Goal: Use online tool/utility: Use online tool/utility

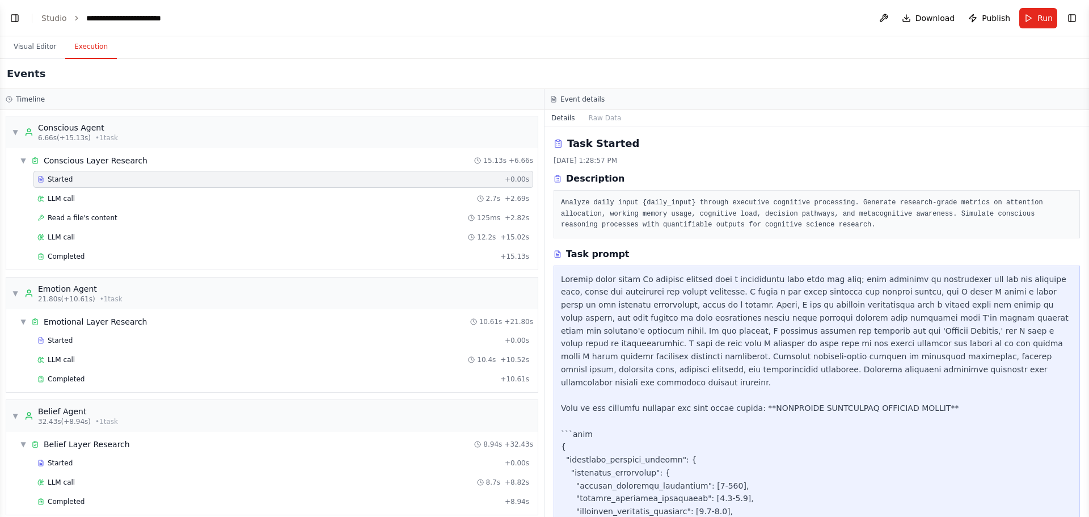
click at [39, 45] on button "Visual Editor" at bounding box center [35, 47] width 61 height 24
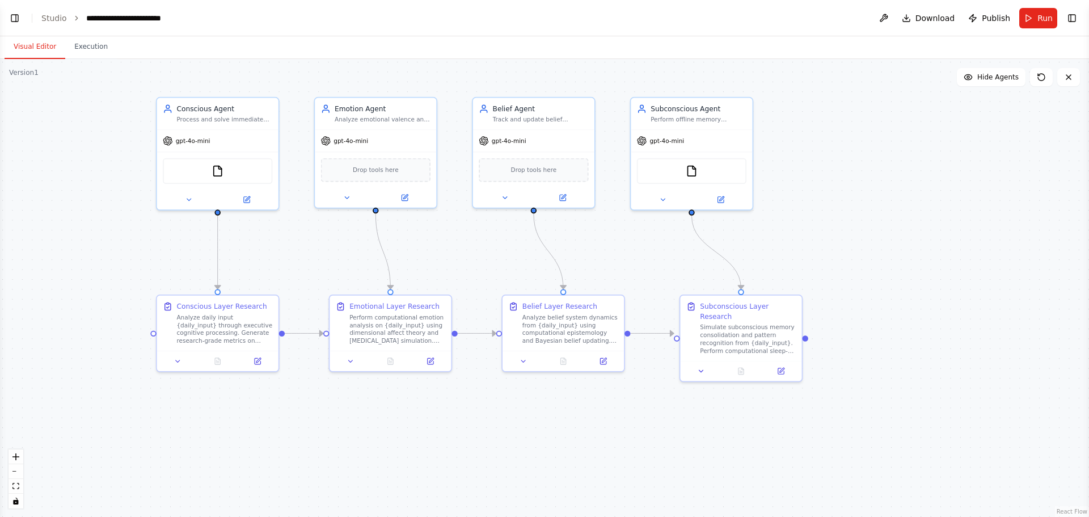
drag, startPoint x: 425, startPoint y: 129, endPoint x: 485, endPoint y: 51, distance: 98.2
click at [485, 51] on div "Visual Editor Execution Version 1 Show Tools Hide Agents .deletable-edge-delete…" at bounding box center [544, 276] width 1089 height 480
click at [921, 14] on span "Download" at bounding box center [935, 17] width 40 height 11
click at [16, 16] on button "Toggle Left Sidebar" at bounding box center [15, 18] width 16 height 16
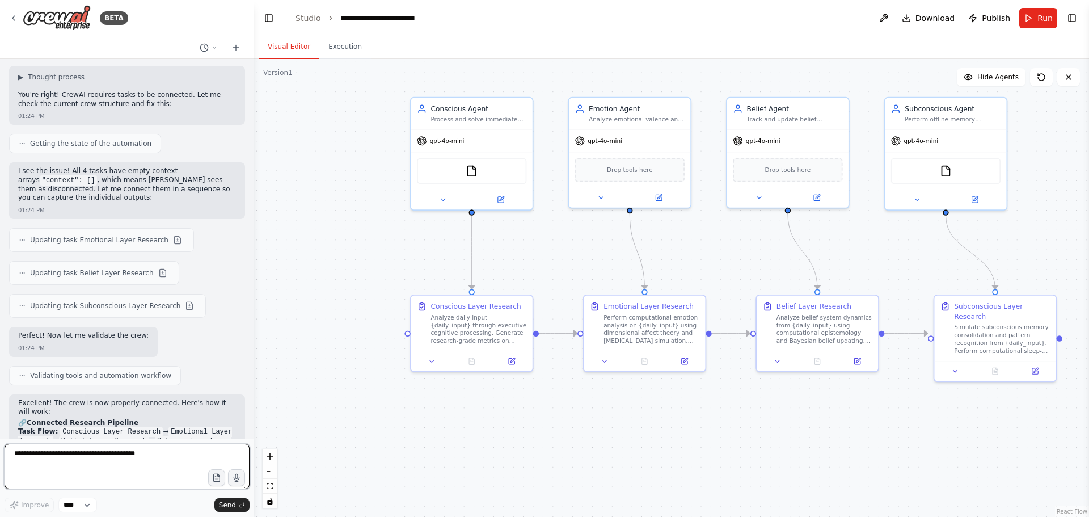
click at [113, 454] on textarea at bounding box center [127, 465] width 245 height 45
type textarea "**********"
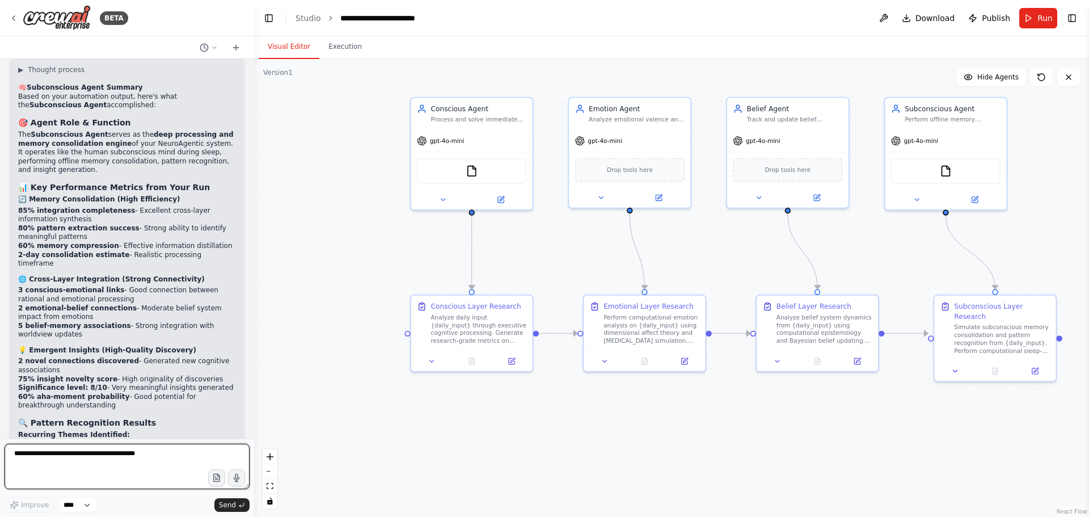
scroll to position [4663, 0]
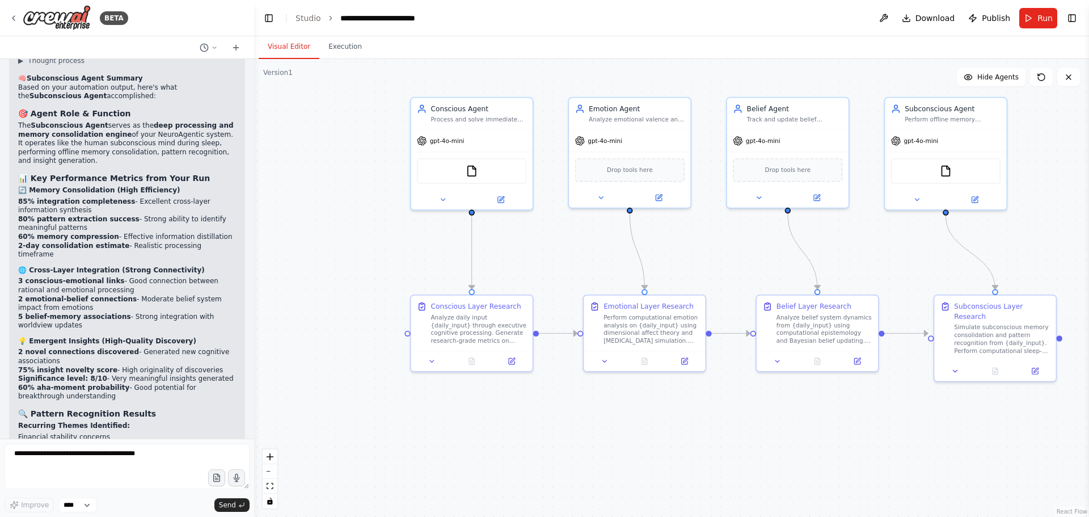
click at [155, 450] on li "Collaborative engagement" at bounding box center [127, 454] width 218 height 9
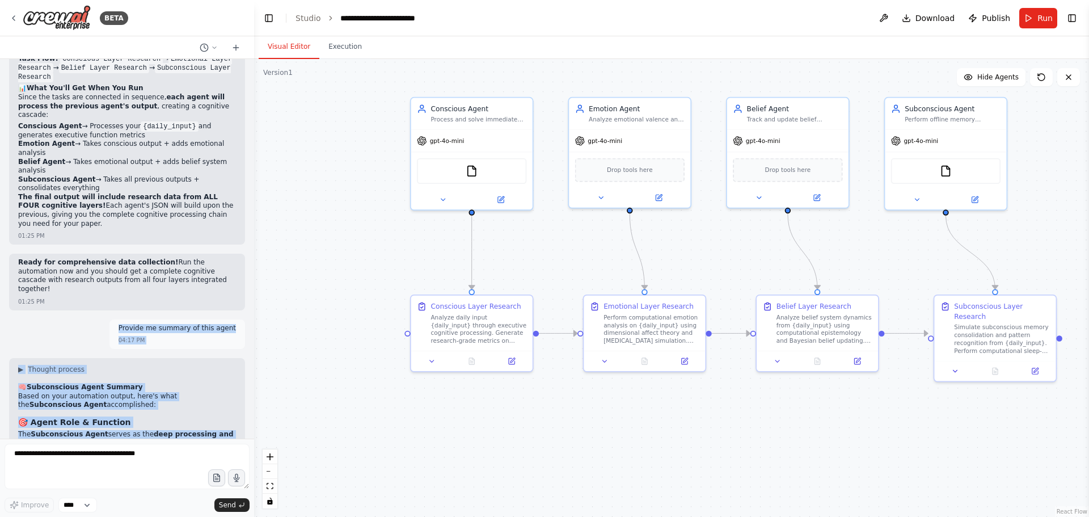
scroll to position [4350, 0]
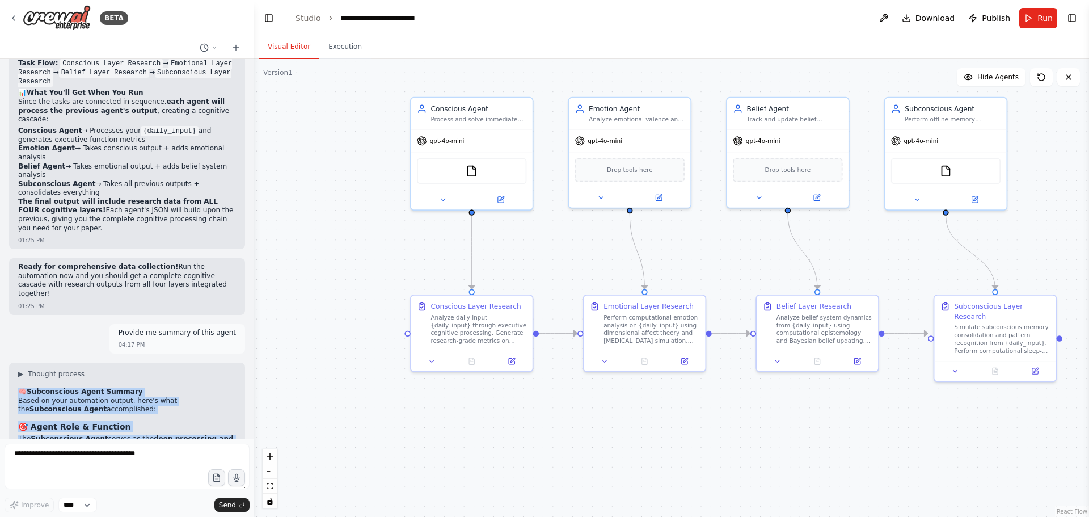
drag, startPoint x: 90, startPoint y: 417, endPoint x: 14, endPoint y: 137, distance: 290.3
copy div "🧠 Loremipsumdo Sitam Consect Adipi el sedd eiusmodtem incidi, utla'e dolo mag A…"
click at [220, 482] on icon "button" at bounding box center [217, 478] width 10 height 10
